Goal: Task Accomplishment & Management: Manage account settings

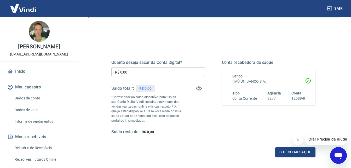
scroll to position [52, 0]
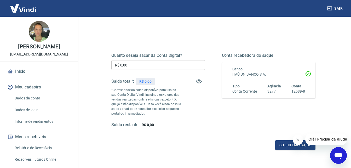
click at [297, 139] on icon "Fechar mensagem da empresa" at bounding box center [298, 139] width 3 height 3
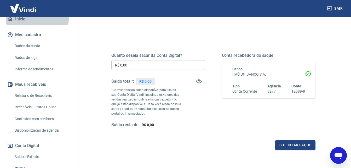
click at [20, 23] on link "Início" at bounding box center [39, 19] width 66 height 12
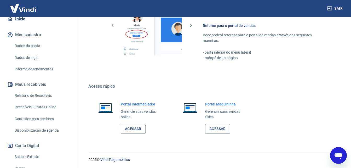
scroll to position [261, 0]
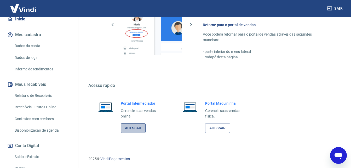
click at [132, 130] on link "Acessar" at bounding box center [133, 128] width 25 height 10
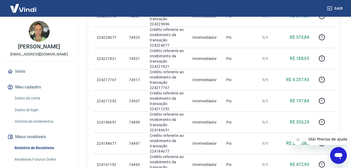
scroll to position [157, 0]
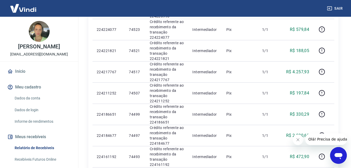
click at [297, 139] on icon "Fechar mensagem da empresa" at bounding box center [298, 140] width 4 height 4
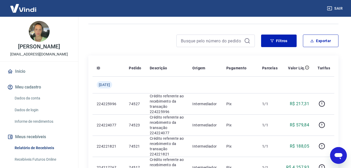
scroll to position [52, 0]
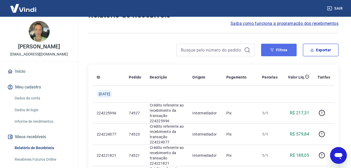
click at [280, 52] on button "Filtros" at bounding box center [279, 50] width 36 height 13
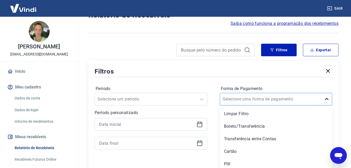
scroll to position [55, 0]
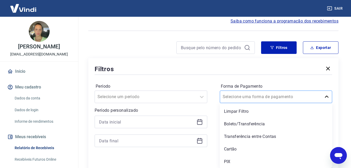
click at [330, 98] on icon at bounding box center [327, 97] width 6 height 6
click at [237, 150] on div "Cartão" at bounding box center [276, 149] width 113 height 10
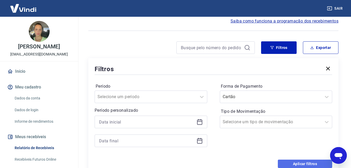
click at [297, 162] on button "Aplicar filtros" at bounding box center [305, 164] width 54 height 8
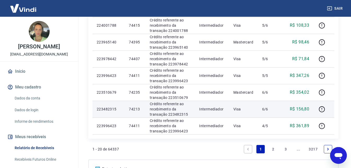
scroll to position [386, 0]
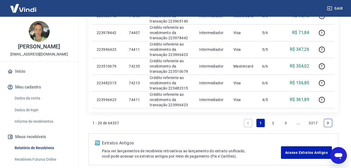
click at [272, 122] on link "2" at bounding box center [273, 123] width 8 height 8
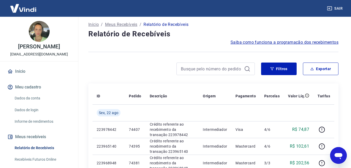
scroll to position [26, 0]
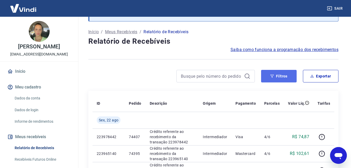
click at [284, 76] on button "Filtros" at bounding box center [279, 76] width 36 height 13
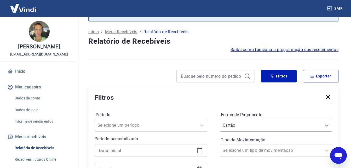
scroll to position [55, 0]
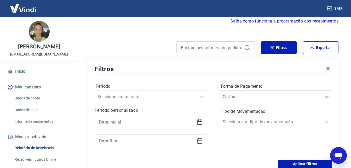
click at [327, 103] on div "Cartão" at bounding box center [276, 97] width 113 height 13
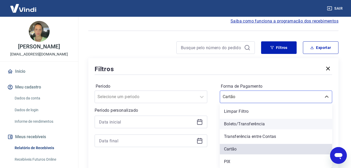
click at [266, 124] on div "Boleto/Transferência" at bounding box center [276, 124] width 113 height 10
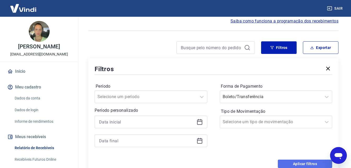
click at [299, 164] on button "Aplicar filtros" at bounding box center [305, 164] width 54 height 8
